Goal: Task Accomplishment & Management: Complete application form

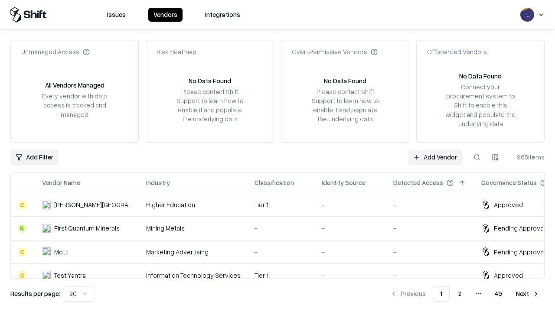
click at [435, 157] on link "Add Vendor" at bounding box center [435, 157] width 54 height 16
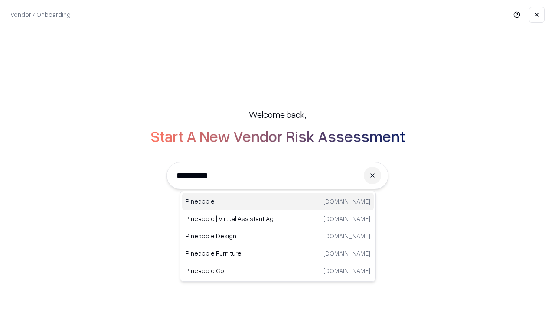
click at [278, 201] on div "Pineapple [DOMAIN_NAME]" at bounding box center [278, 201] width 192 height 17
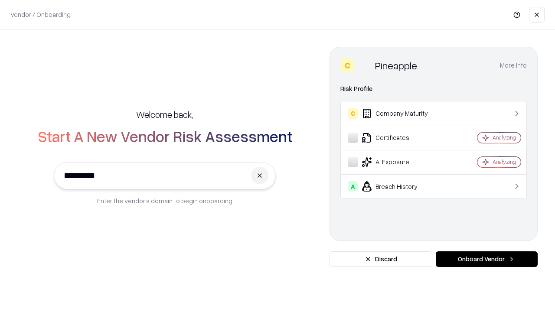
type input "*********"
click at [486, 259] on button "Onboard Vendor" at bounding box center [486, 259] width 102 height 16
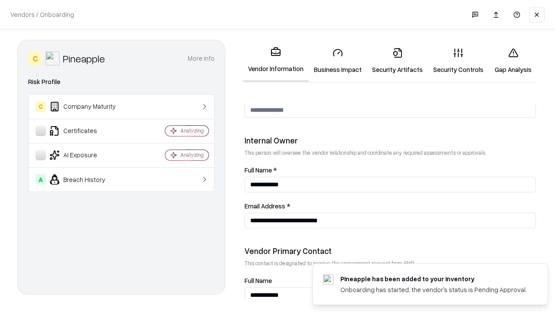
scroll to position [449, 0]
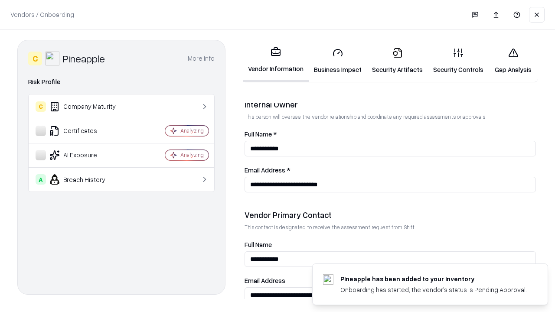
click at [397, 61] on link "Security Artifacts" at bounding box center [397, 61] width 61 height 40
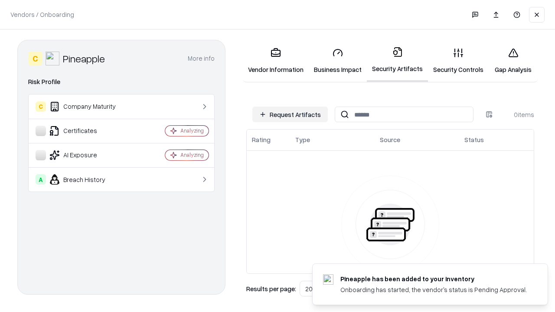
click at [290, 114] on button "Request Artifacts" at bounding box center [289, 115] width 75 height 16
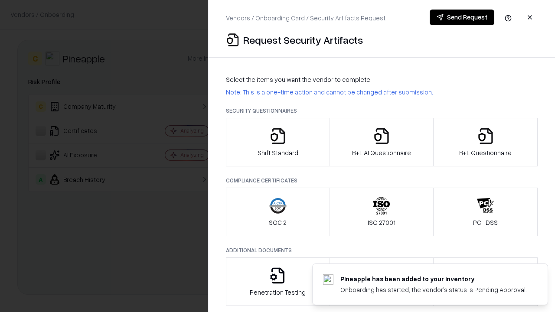
click at [485, 142] on icon "button" at bounding box center [485, 135] width 17 height 17
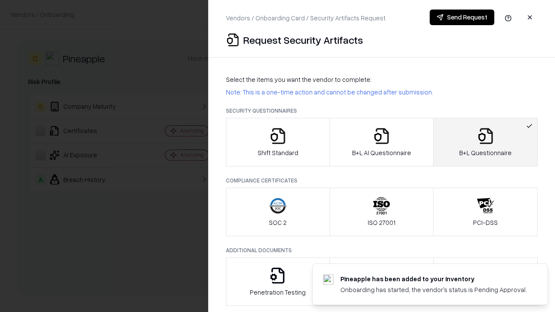
click at [381, 142] on icon "button" at bounding box center [381, 135] width 17 height 17
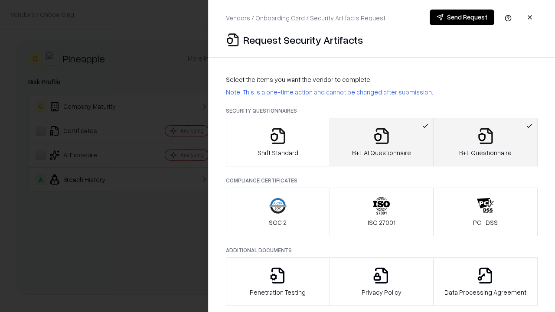
click at [461, 17] on button "Send Request" at bounding box center [461, 18] width 65 height 16
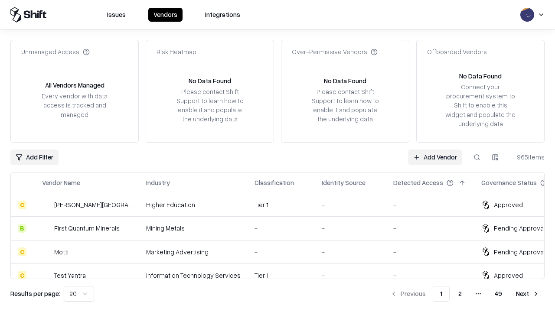
click at [435, 157] on link "Add Vendor" at bounding box center [435, 157] width 54 height 16
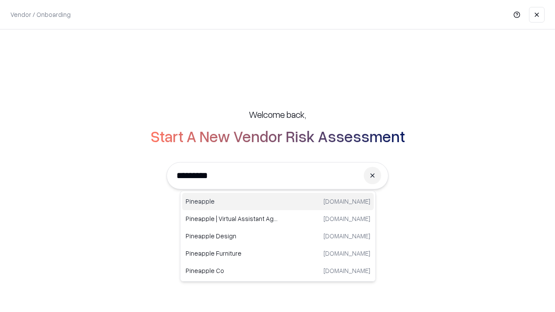
click at [278, 201] on div "Pineapple [DOMAIN_NAME]" at bounding box center [278, 201] width 192 height 17
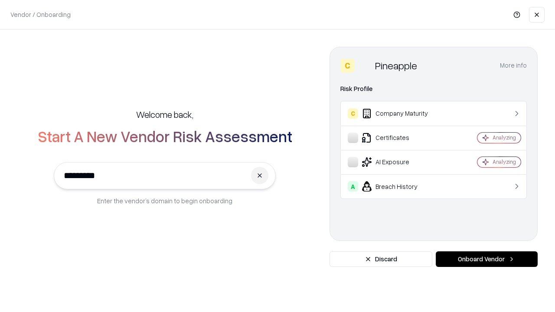
type input "*********"
click at [486, 259] on button "Onboard Vendor" at bounding box center [486, 259] width 102 height 16
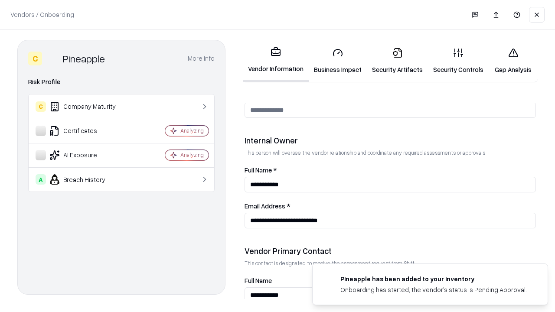
scroll to position [449, 0]
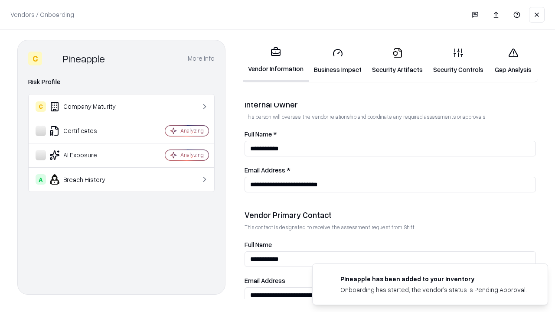
click at [513, 61] on link "Gap Analysis" at bounding box center [512, 61] width 49 height 40
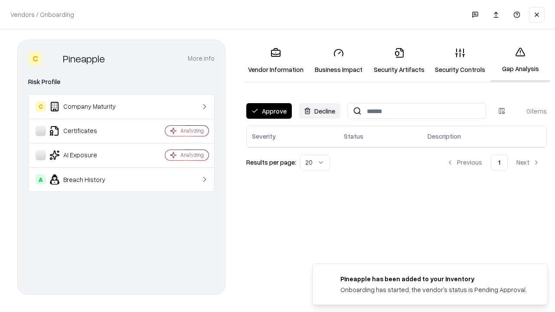
click at [269, 111] on button "Approve" at bounding box center [268, 111] width 45 height 16
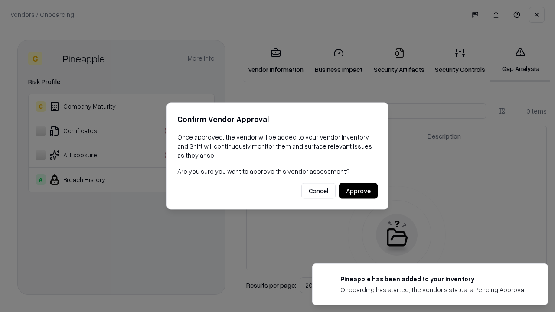
click at [358, 191] on button "Approve" at bounding box center [358, 191] width 39 height 16
